Goal: Transaction & Acquisition: Purchase product/service

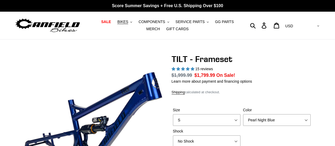
select select "highest-rating"
click at [118, 23] on span "BIKES" at bounding box center [122, 22] width 11 height 4
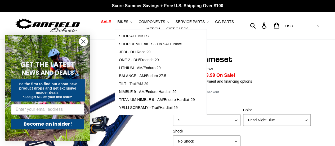
click at [128, 83] on span "TILT - Trail/AM 29" at bounding box center [133, 83] width 29 height 4
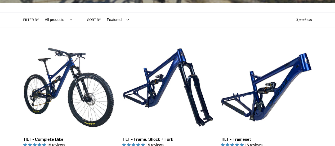
scroll to position [132, 0]
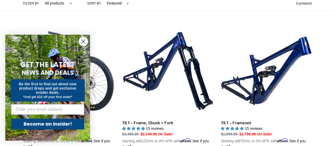
click at [83, 39] on circle "Close dialog" at bounding box center [83, 41] width 9 height 9
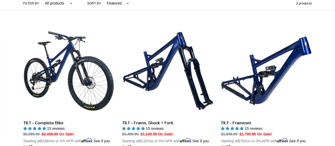
scroll to position [159, 0]
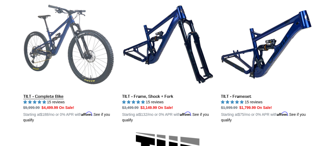
click at [89, 47] on link "TILT - Complete Bike" at bounding box center [68, 61] width 91 height 124
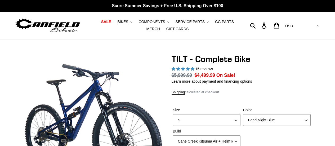
select select "highest-rating"
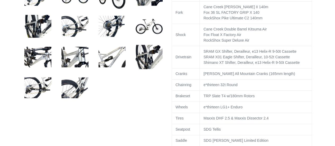
scroll to position [291, 0]
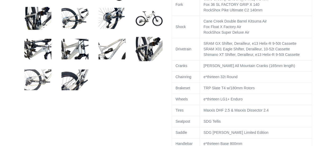
click at [39, 79] on img at bounding box center [37, 79] width 29 height 29
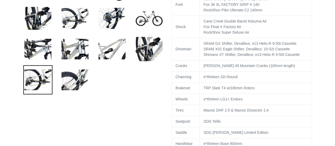
click at [37, 78] on img at bounding box center [37, 79] width 29 height 29
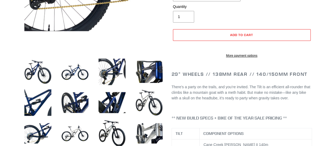
scroll to position [79, 0]
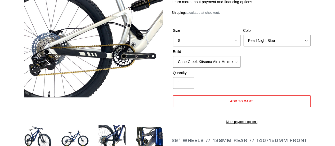
click at [233, 61] on select "Cane Creek Kitsuma Air + Helm MKII 140 + SRAM GX Cane Creek Kitsuma Air + Helm …" at bounding box center [206, 62] width 67 height 12
click at [173, 56] on select "Cane Creek Kitsuma Air + Helm MKII 140 + SRAM GX Cane Creek Kitsuma Air + Helm …" at bounding box center [206, 62] width 67 height 12
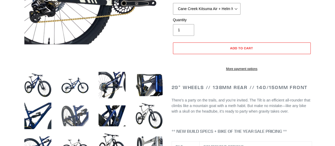
click at [67, 118] on img at bounding box center [74, 115] width 29 height 29
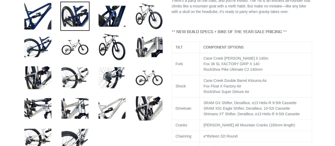
scroll to position [291, 0]
